Goal: Information Seeking & Learning: Learn about a topic

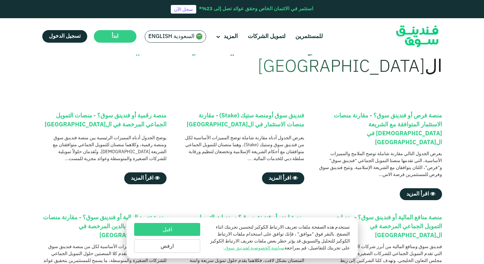
scroll to position [47, 0]
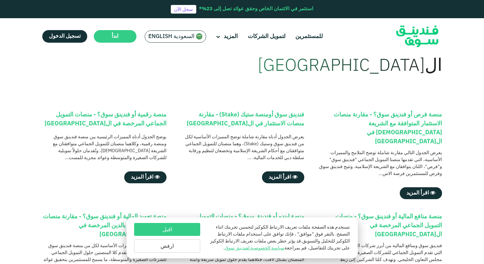
click at [176, 227] on button "اقبل" at bounding box center [167, 229] width 66 height 13
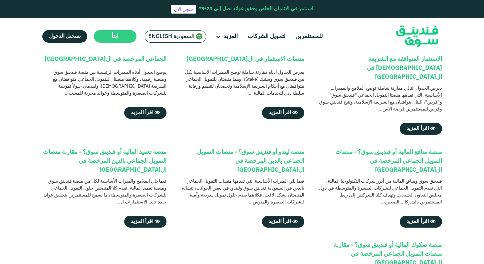
scroll to position [111, 0]
click at [422, 218] on span "اقرأ المزيد" at bounding box center [417, 220] width 22 height 5
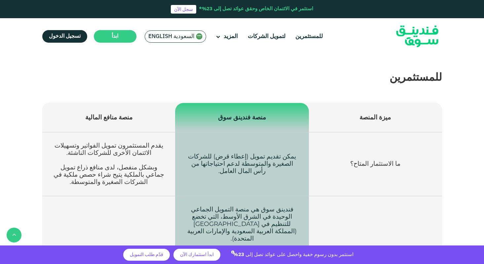
scroll to position [205, 0]
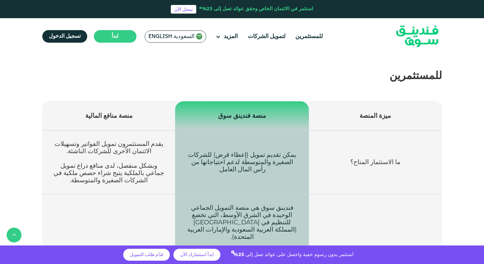
click at [339, 196] on td "من يستطيع الاستثمار؟" at bounding box center [375, 262] width 133 height 136
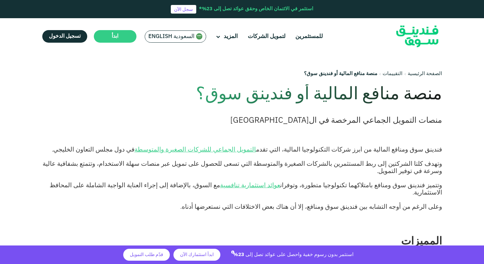
scroll to position [0, 0]
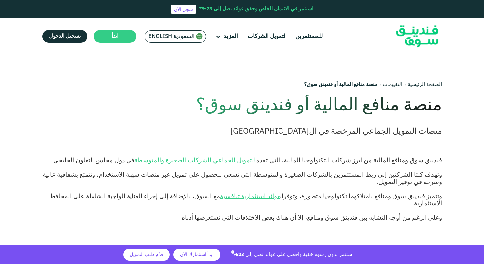
click at [345, 168] on p at bounding box center [242, 167] width 400 height 7
click at [411, 34] on img at bounding box center [417, 36] width 65 height 33
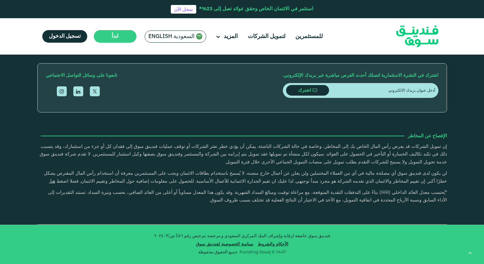
scroll to position [903, 0]
type tc-range-slider "4"
type tc-range-slider "50000"
drag, startPoint x: 416, startPoint y: 140, endPoint x: 421, endPoint y: 140, distance: 4.6
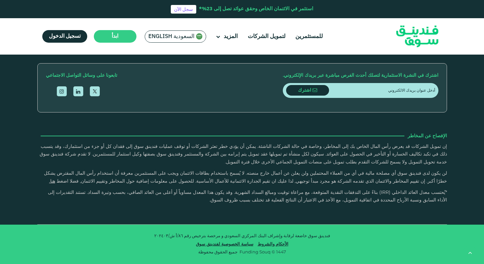
drag, startPoint x: 227, startPoint y: 140, endPoint x: 292, endPoint y: 143, distance: 65.8
drag, startPoint x: 303, startPoint y: 141, endPoint x: 203, endPoint y: 143, distance: 99.7
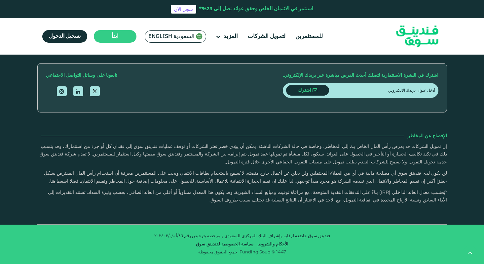
type tc-range-slider "5"
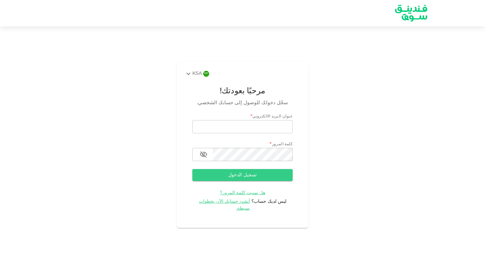
click at [189, 76] on icon at bounding box center [189, 74] width 8 height 8
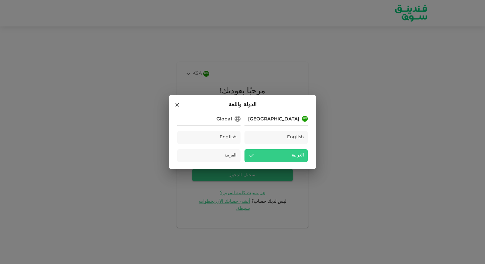
click at [282, 118] on div "[GEOGRAPHIC_DATA]" at bounding box center [273, 119] width 51 height 7
click at [176, 102] on icon at bounding box center [177, 105] width 6 height 6
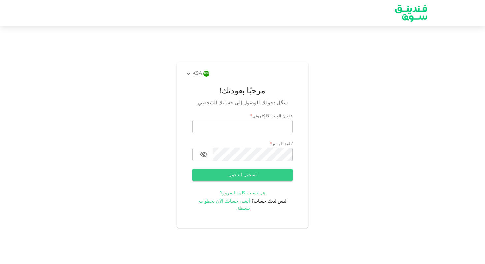
click at [220, 205] on span "أنشئ حسابك الآن بخطوات بسيطة." at bounding box center [225, 205] width 52 height 12
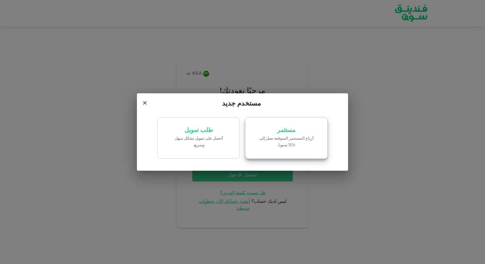
click at [268, 142] on p "أرباح المستثمر المتوقعة تصل إلى %15 سنويا." at bounding box center [287, 141] width 56 height 13
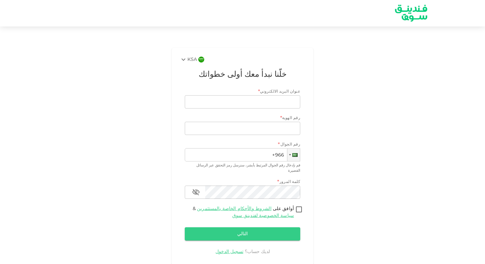
scroll to position [9, 0]
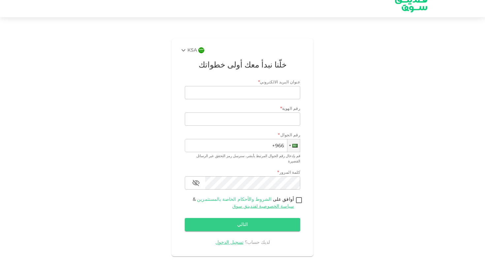
click at [245, 197] on link "الشروط والأحكام الخاصة بالمستثمرين" at bounding box center [234, 199] width 74 height 5
